Goal: Use online tool/utility

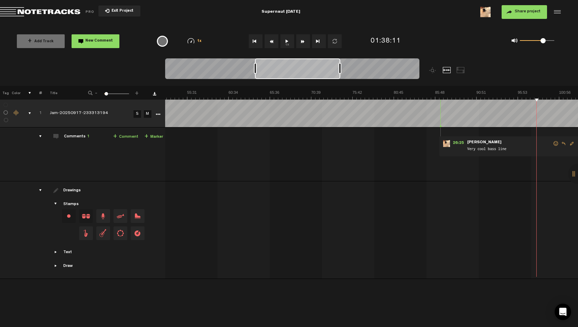
scroll to position [0, 432]
drag, startPoint x: 529, startPoint y: 40, endPoint x: 523, endPoint y: 43, distance: 7.0
click at [523, 42] on div "0 1 0.02" at bounding box center [536, 40] width 34 height 1
drag, startPoint x: 523, startPoint y: 41, endPoint x: 532, endPoint y: 42, distance: 8.3
click at [532, 42] on span at bounding box center [531, 40] width 5 height 5
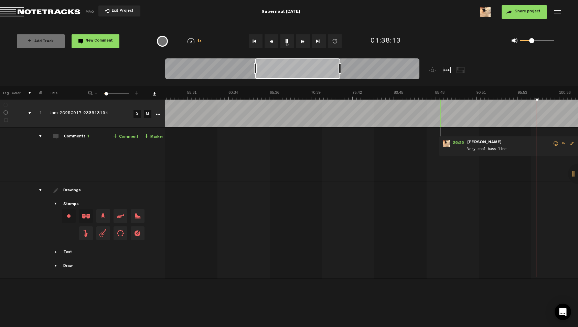
click at [507, 90] on img at bounding box center [352, 95] width 1239 height 10
click at [529, 42] on div "0 1 0.25" at bounding box center [536, 40] width 34 height 1
click at [290, 38] on button "1x" at bounding box center [287, 41] width 14 height 14
